Goal: Download file/media

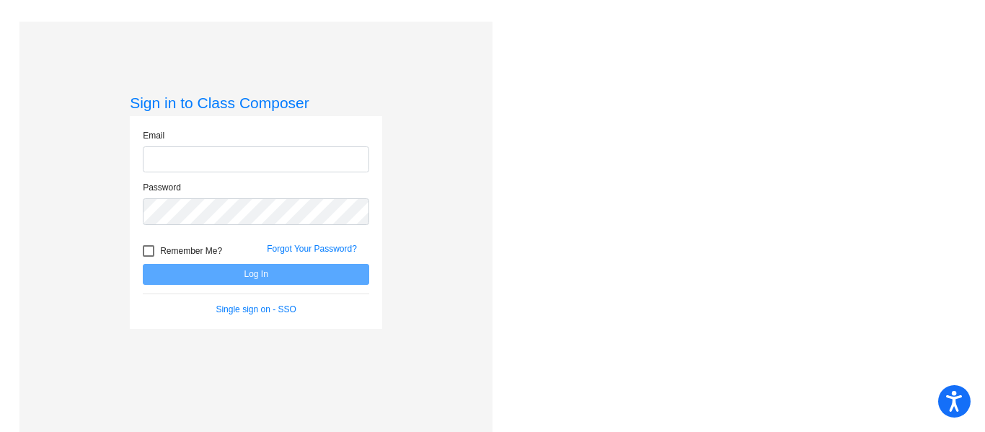
type input "tsangarc@hudson.k12.oh.us"
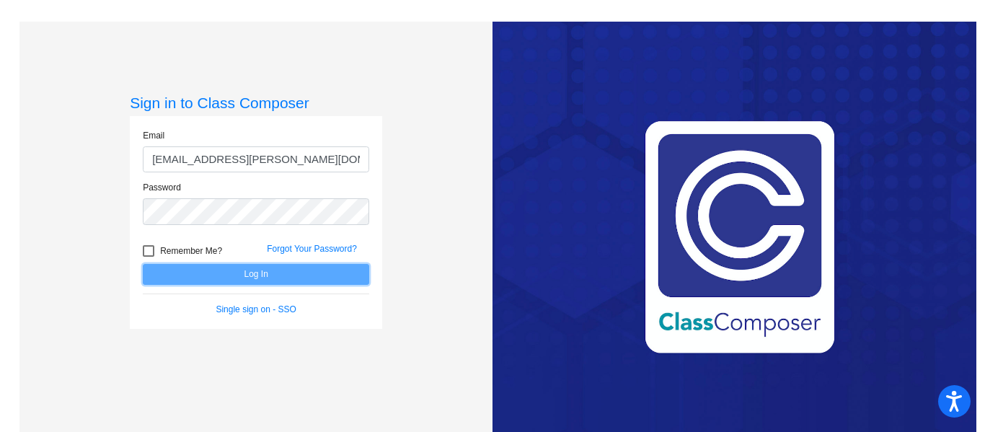
click at [234, 268] on button "Log In" at bounding box center [256, 274] width 227 height 21
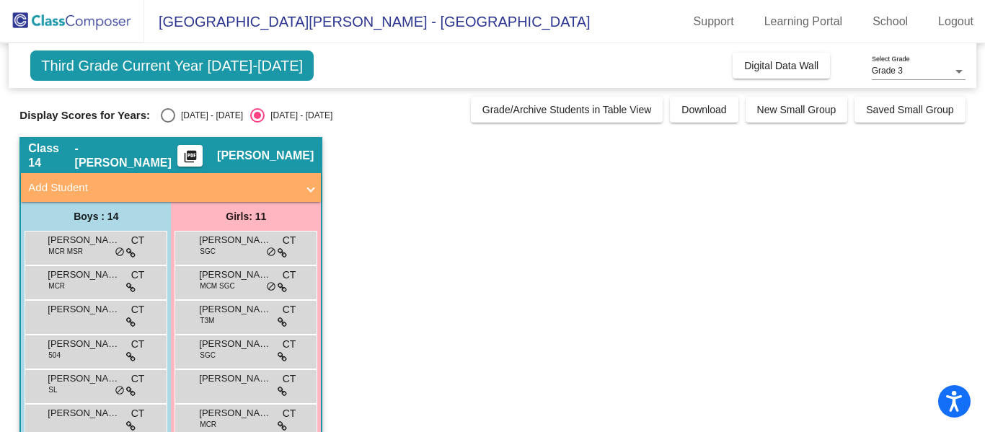
click at [161, 114] on div "Select an option" at bounding box center [168, 115] width 14 height 14
click at [167, 123] on input "2024 - 2025" at bounding box center [167, 123] width 1 height 1
radio input "true"
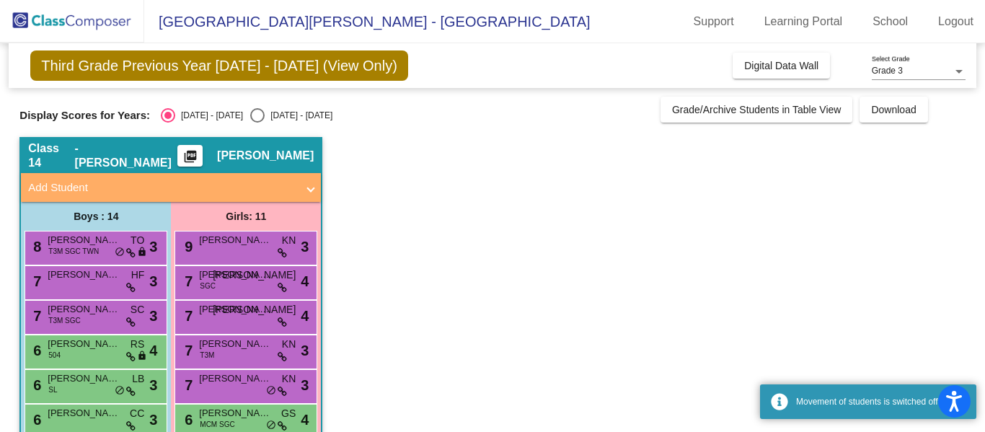
click at [199, 157] on mat-icon "picture_as_pdf" at bounding box center [190, 159] width 17 height 20
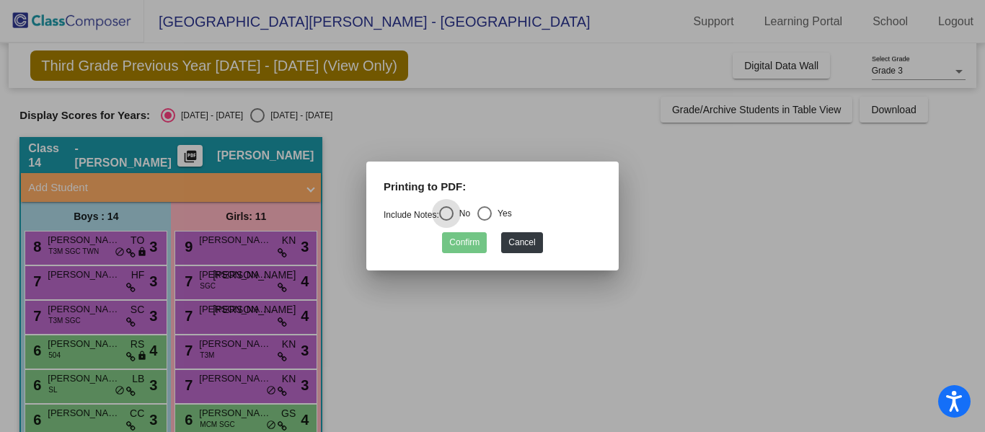
click at [491, 215] on div "Select an option" at bounding box center [485, 213] width 14 height 14
click at [485, 221] on input "Yes" at bounding box center [484, 221] width 1 height 1
radio input "true"
click at [473, 238] on button "Confirm" at bounding box center [464, 242] width 45 height 21
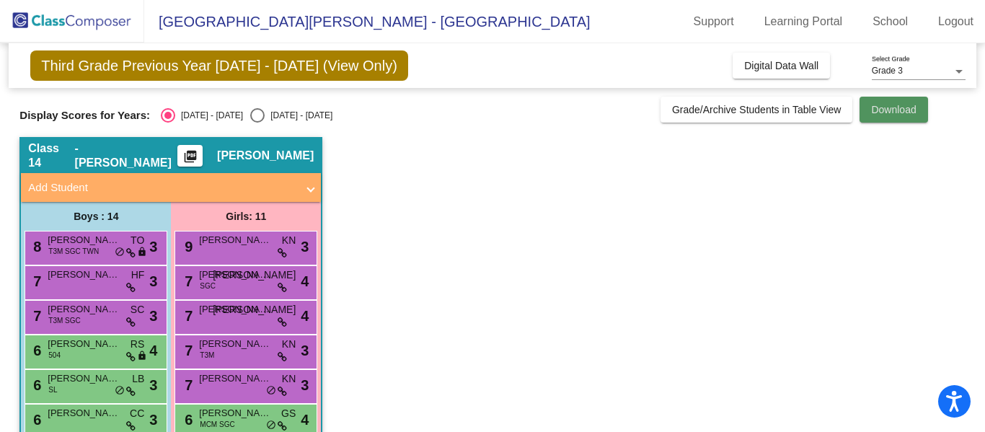
click at [911, 114] on span "Download" at bounding box center [893, 110] width 45 height 12
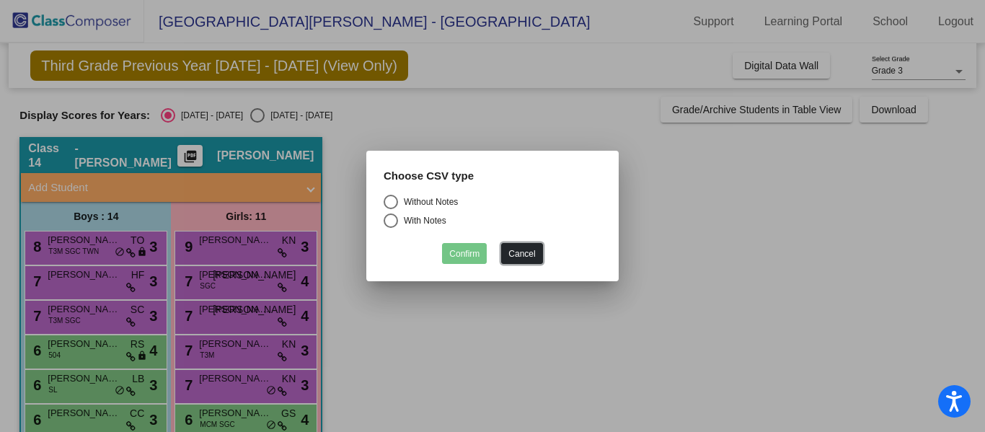
click at [534, 245] on button "Cancel" at bounding box center [521, 253] width 41 height 21
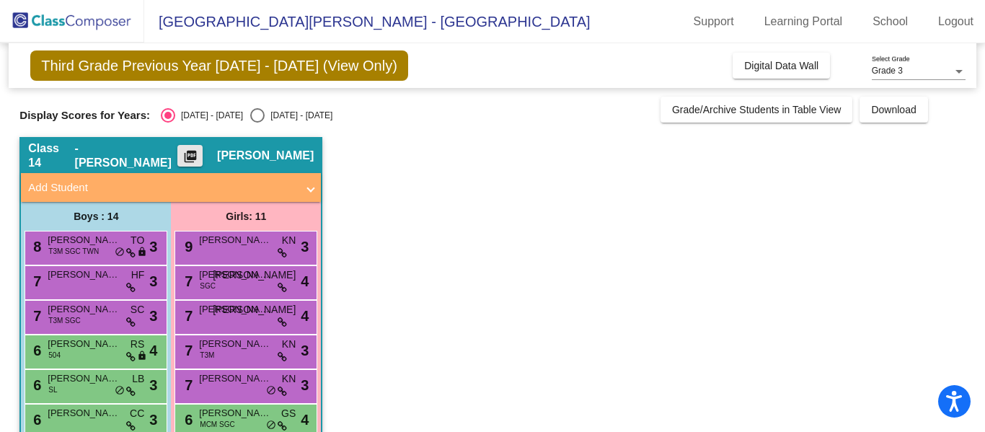
click at [203, 162] on button "picture_as_pdf" at bounding box center [189, 156] width 25 height 22
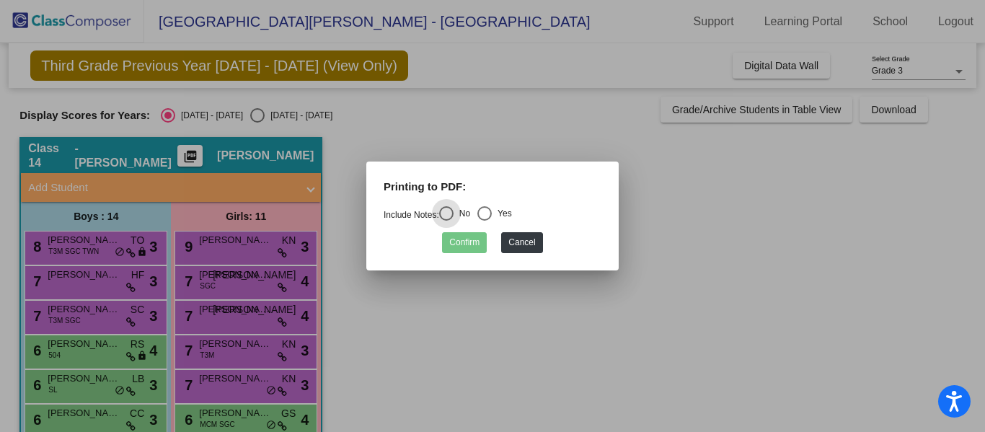
click at [478, 219] on mat-radio-group "Include Notes: No Yes" at bounding box center [448, 215] width 128 height 10
click at [483, 214] on div "Select an option" at bounding box center [485, 213] width 14 height 14
click at [484, 221] on input "Yes" at bounding box center [484, 221] width 1 height 1
radio input "true"
click at [462, 239] on button "Confirm" at bounding box center [464, 242] width 45 height 21
